Goal: Navigation & Orientation: Find specific page/section

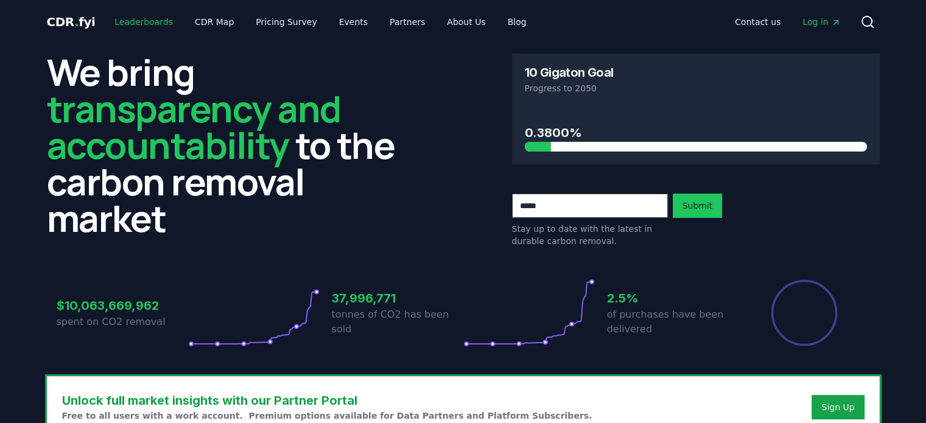
click at [156, 23] on link "Leaderboards" at bounding box center [144, 22] width 78 height 22
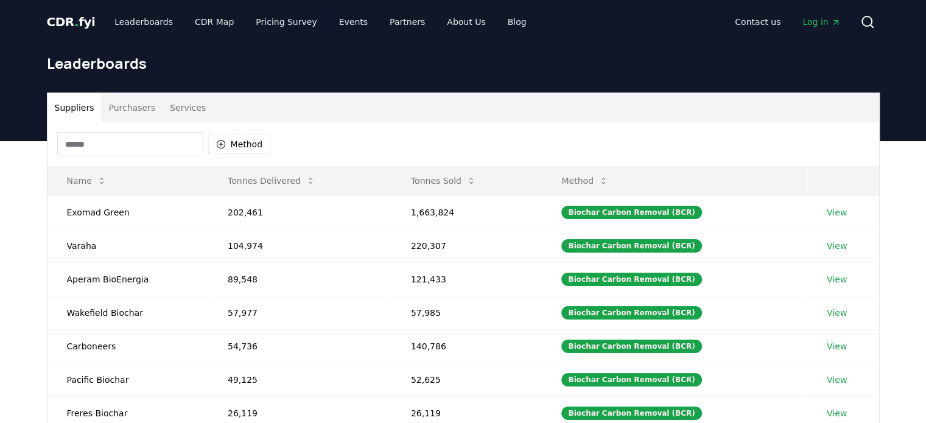
click at [150, 142] on input at bounding box center [130, 144] width 146 height 24
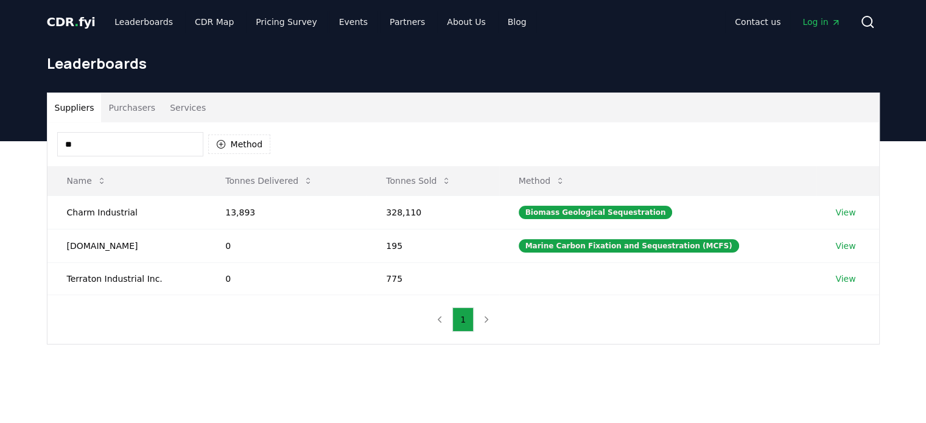
type input "*"
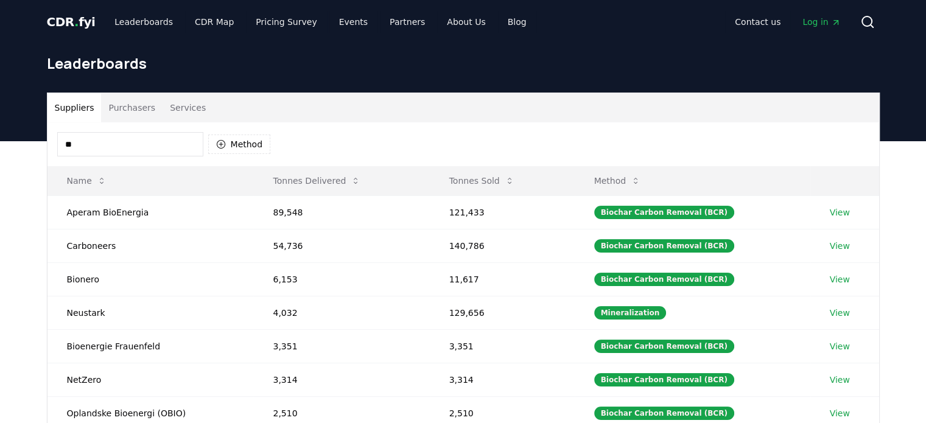
type input "*"
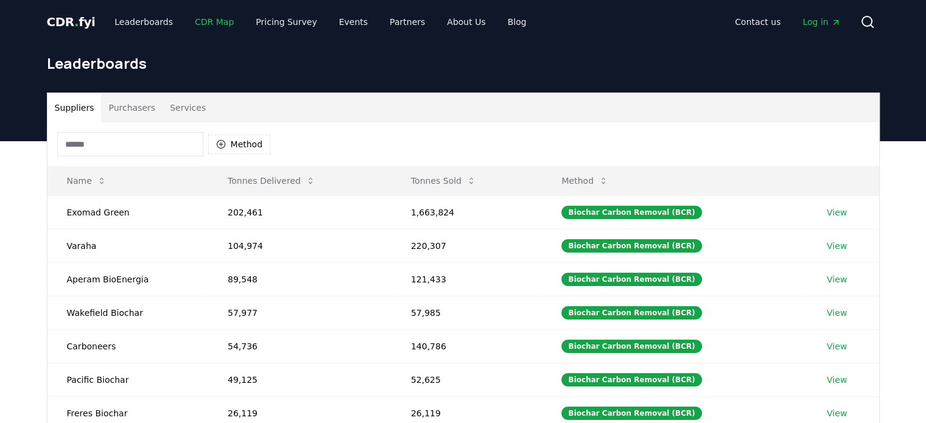
click at [197, 26] on link "CDR Map" at bounding box center [214, 22] width 58 height 22
